Goal: Task Accomplishment & Management: Use online tool/utility

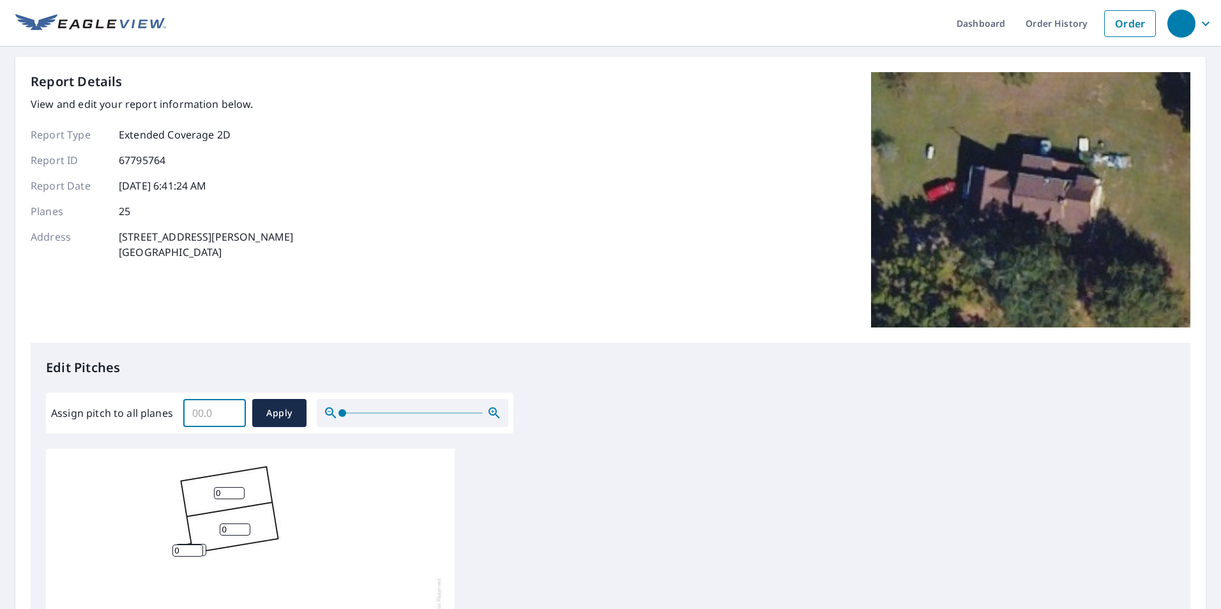
click at [225, 409] on input "Assign pitch to all planes" at bounding box center [214, 413] width 63 height 36
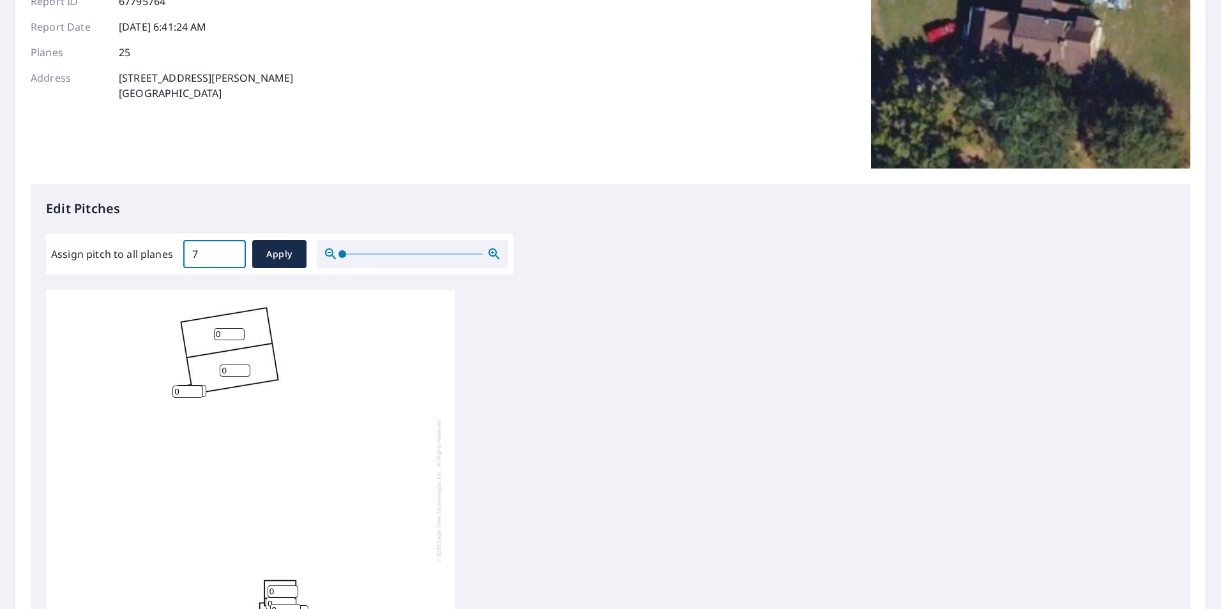
scroll to position [192, 0]
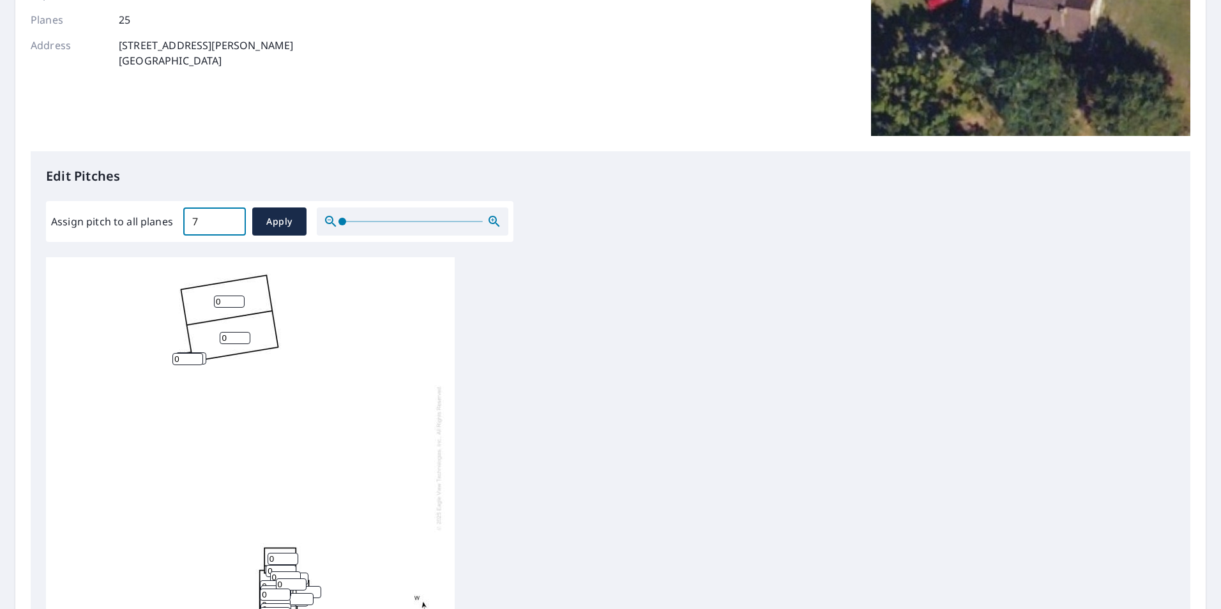
type input "7"
click at [287, 236] on div "Assign pitch to all planes 7 ​ Apply" at bounding box center [279, 221] width 467 height 41
click at [287, 226] on span "Apply" at bounding box center [279, 222] width 34 height 16
type input "7"
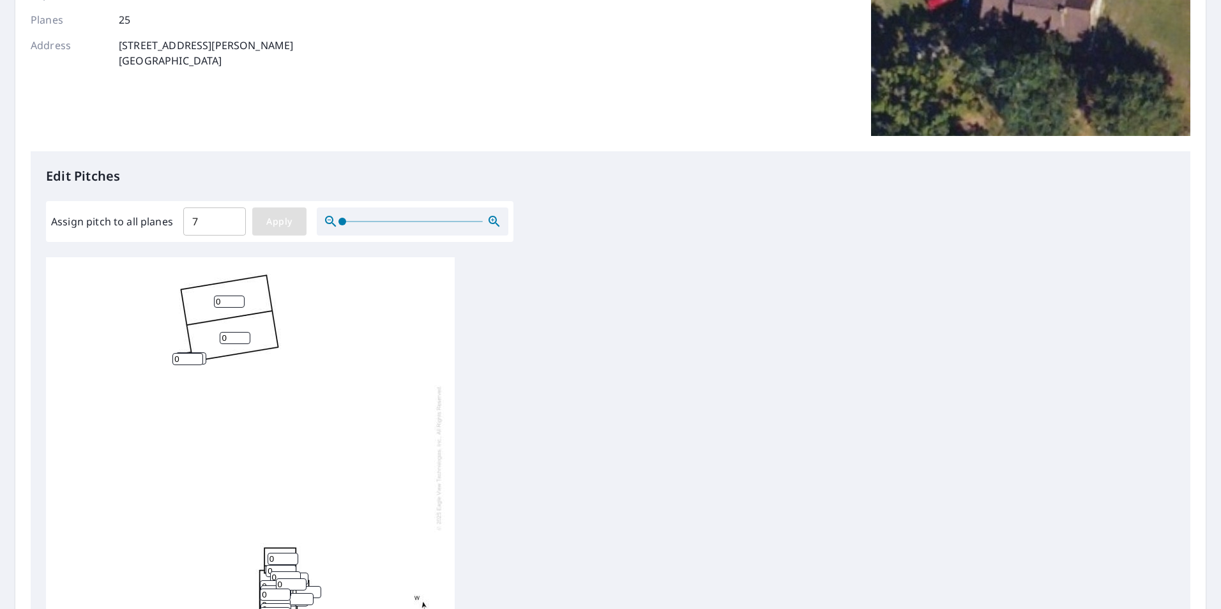
type input "7"
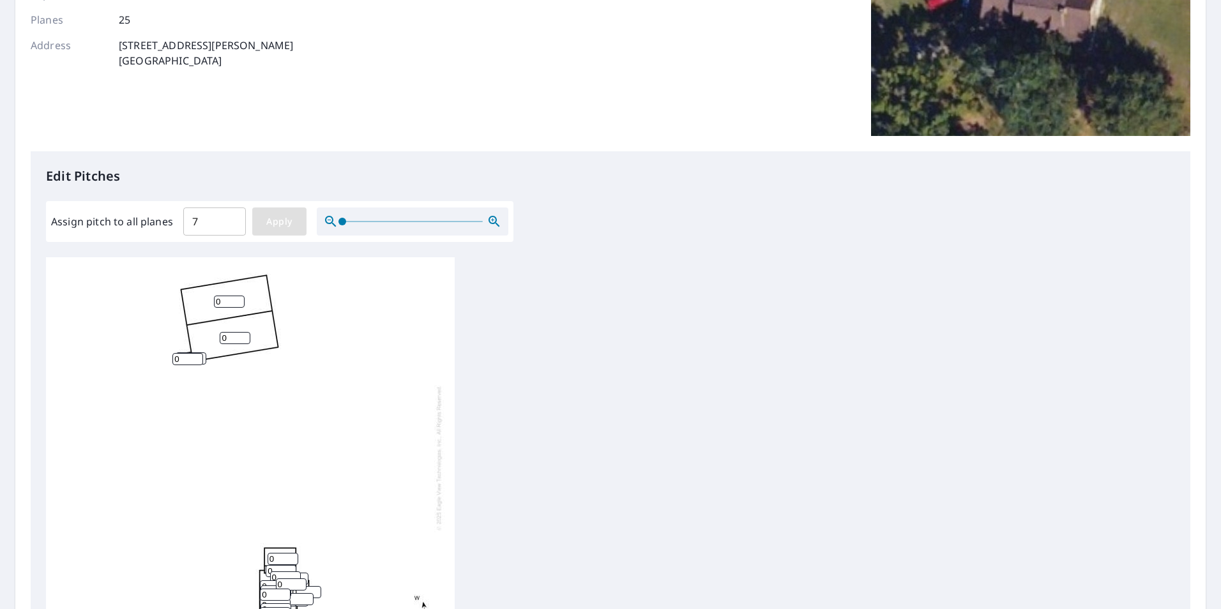
type input "7"
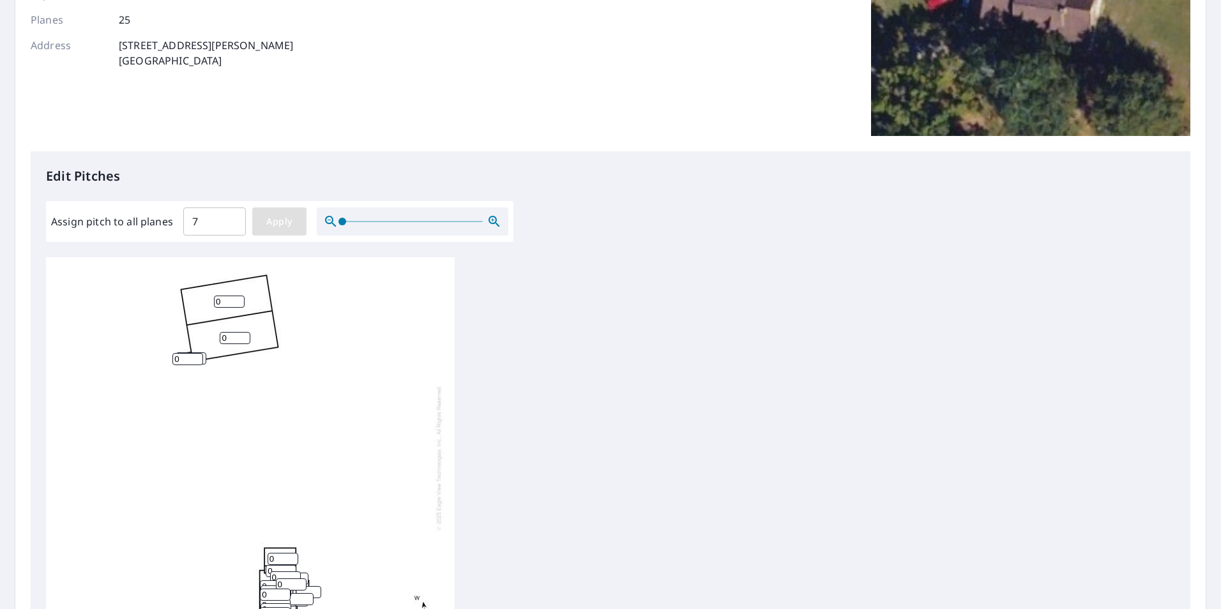
type input "7"
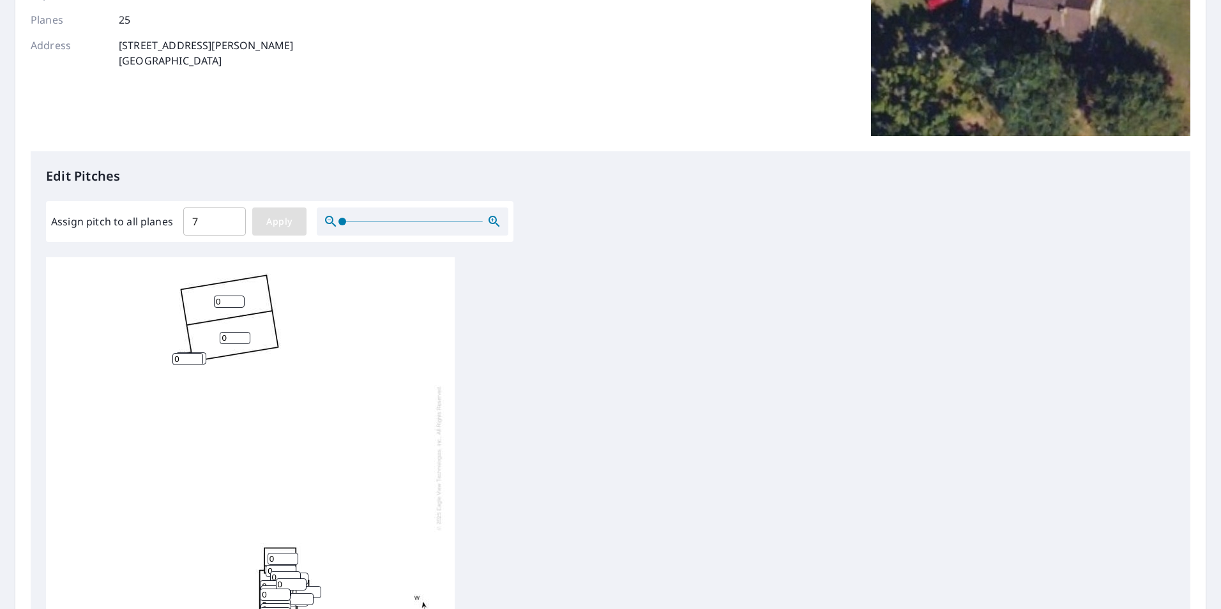
type input "7"
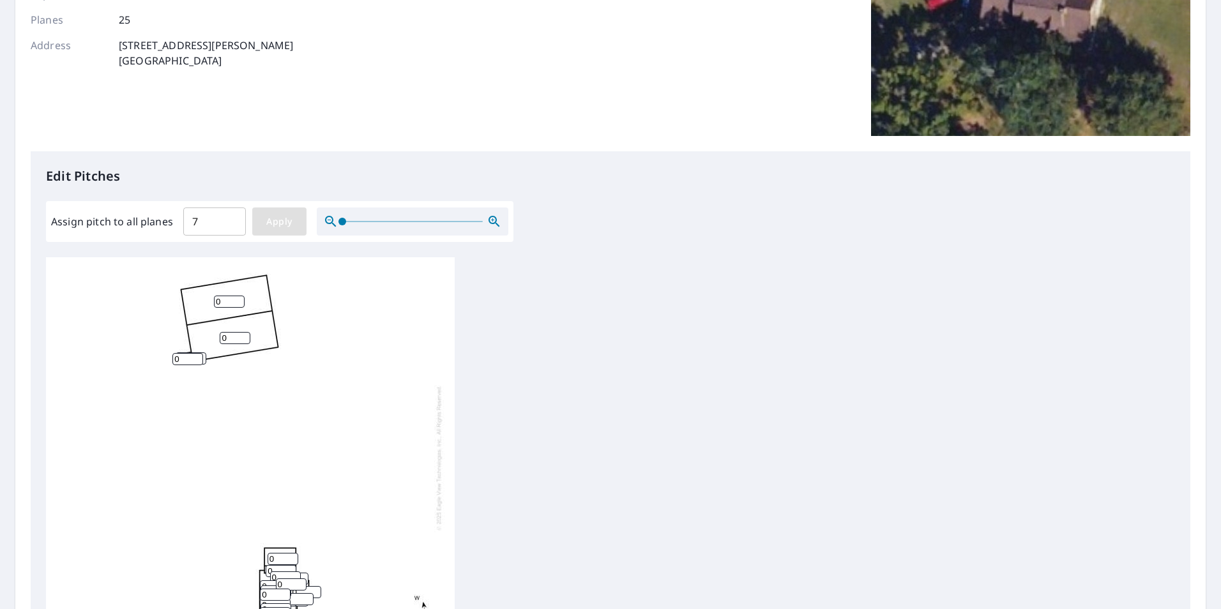
type input "7"
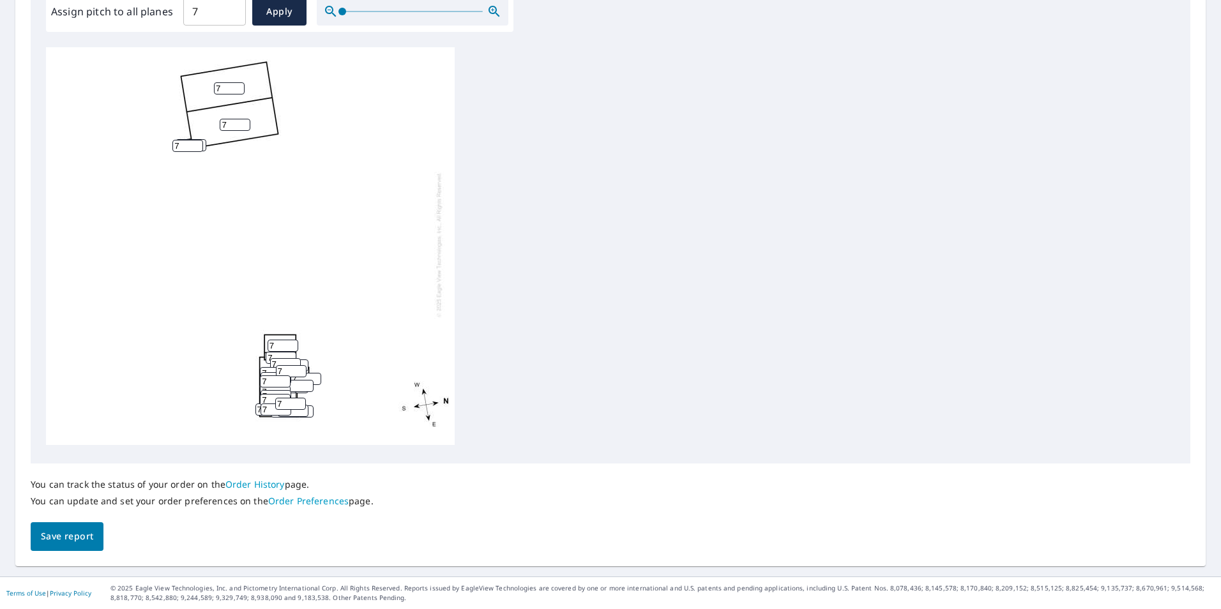
click at [79, 547] on button "Save report" at bounding box center [67, 536] width 73 height 29
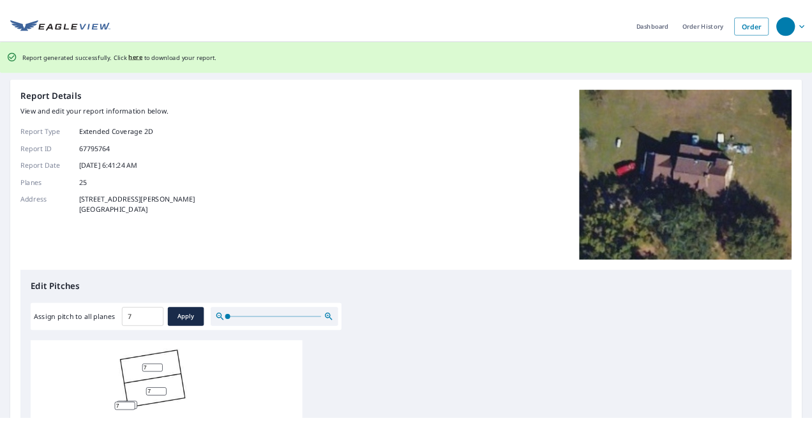
scroll to position [0, 0]
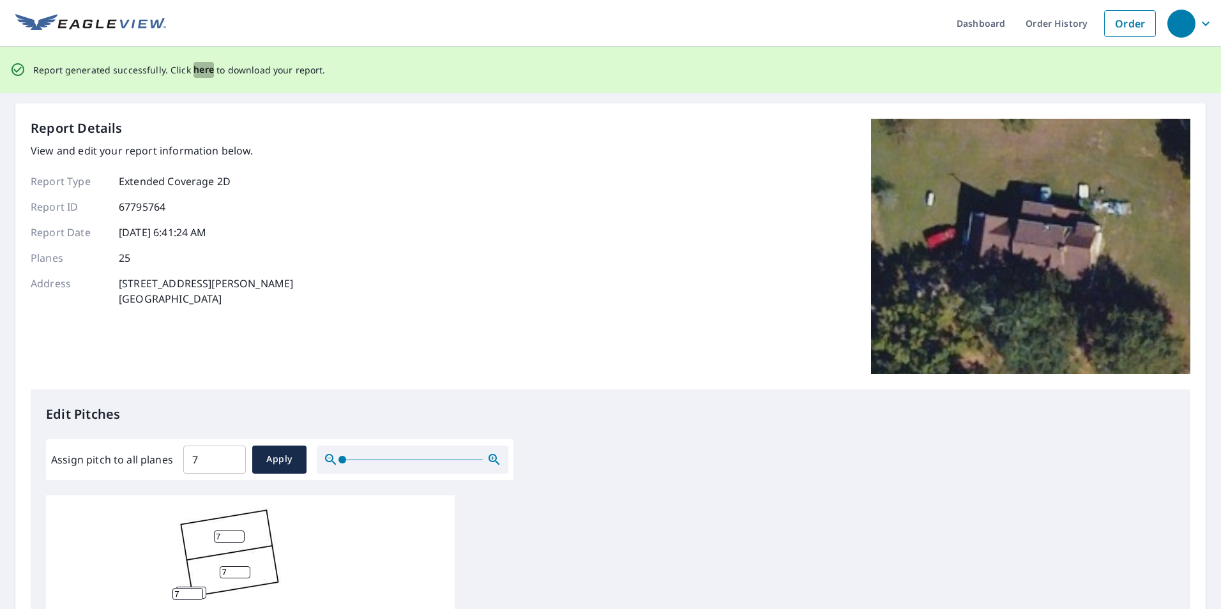
click at [197, 69] on span "here" at bounding box center [203, 70] width 21 height 16
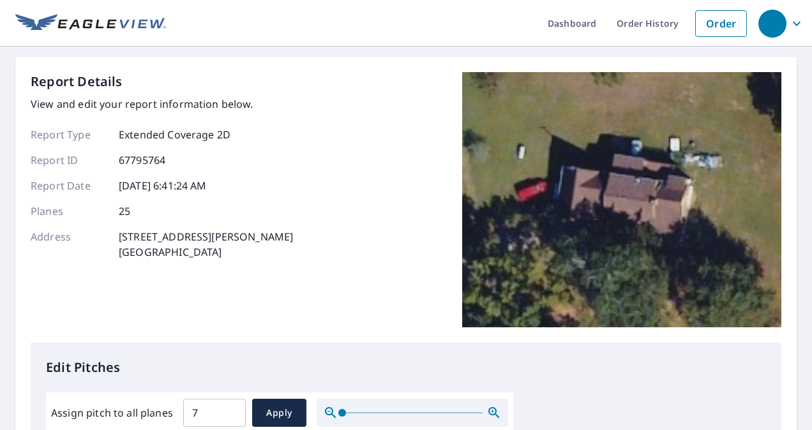
scroll to position [13, 0]
